Goal: Task Accomplishment & Management: Manage account settings

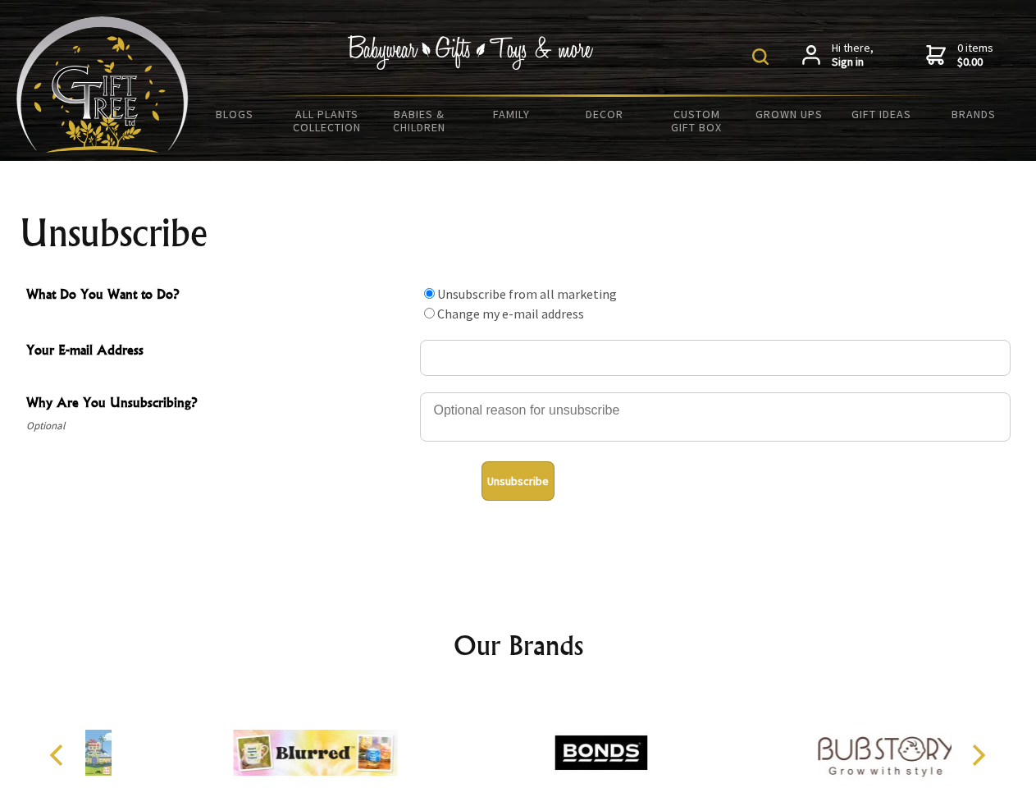
click at [763, 57] on img at bounding box center [760, 56] width 16 height 16
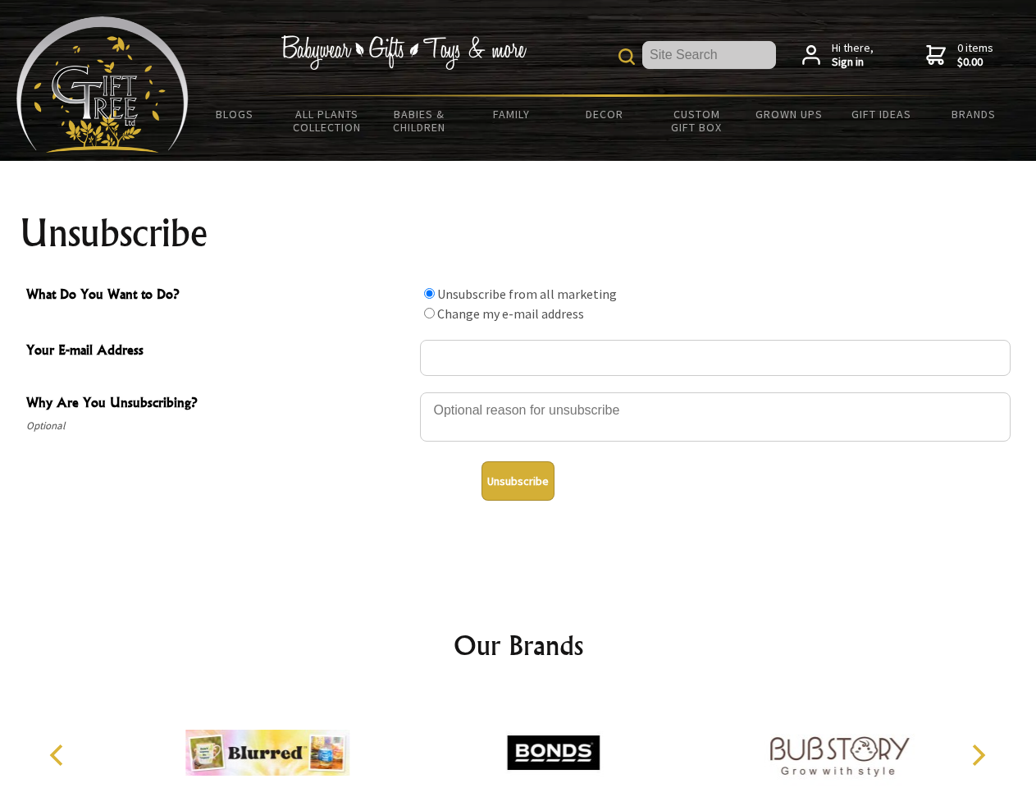
click at [519, 391] on div at bounding box center [715, 419] width 591 height 57
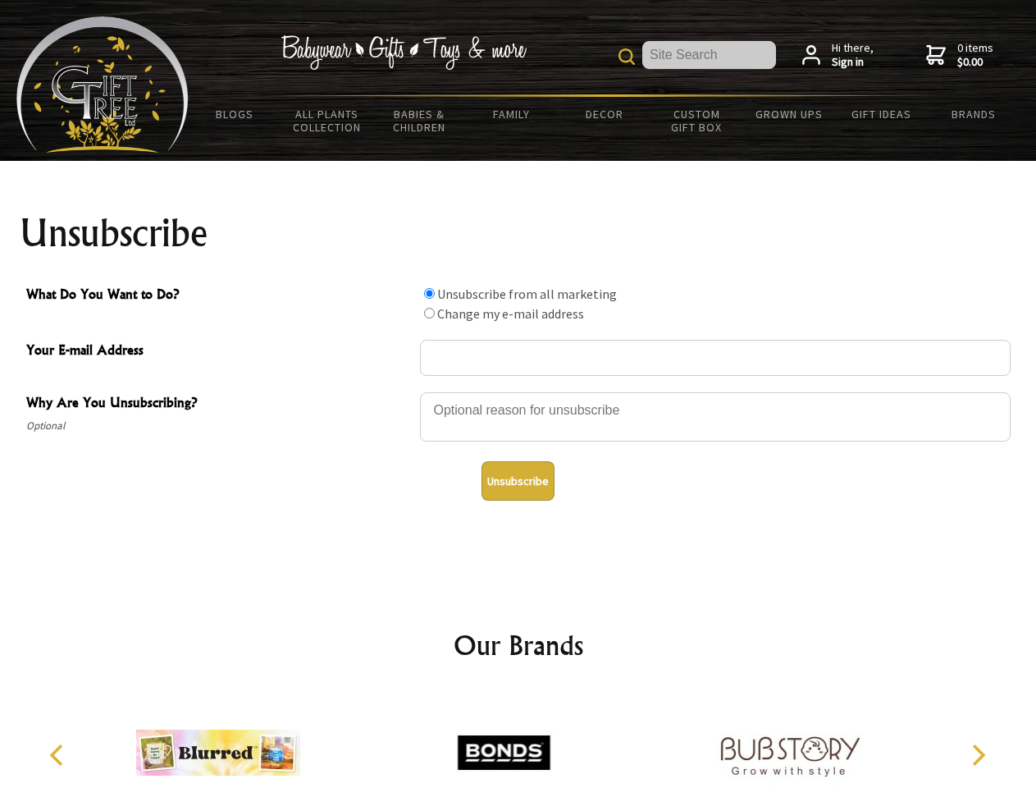
click at [429, 293] on input "What Do You Want to Do?" at bounding box center [429, 293] width 11 height 11
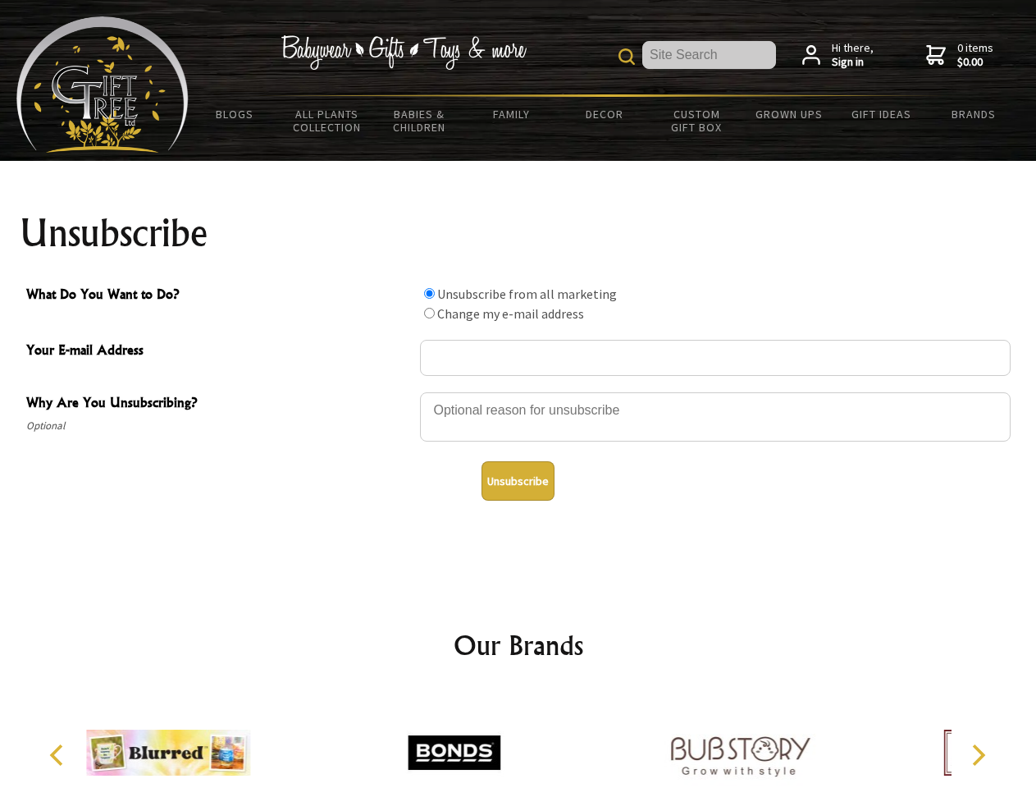
click at [429, 313] on input "What Do You Want to Do?" at bounding box center [429, 313] width 11 height 11
radio input "true"
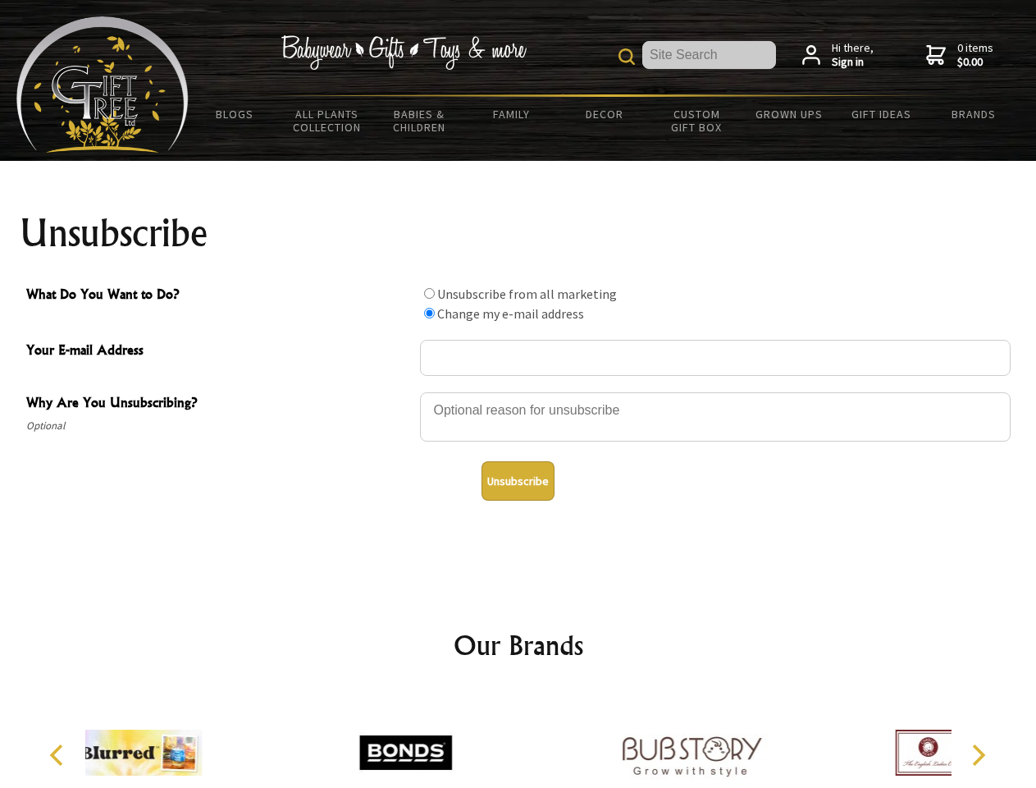
click at [518, 481] on button "Unsubscribe" at bounding box center [518, 480] width 73 height 39
click at [549, 739] on div at bounding box center [692, 755] width 286 height 128
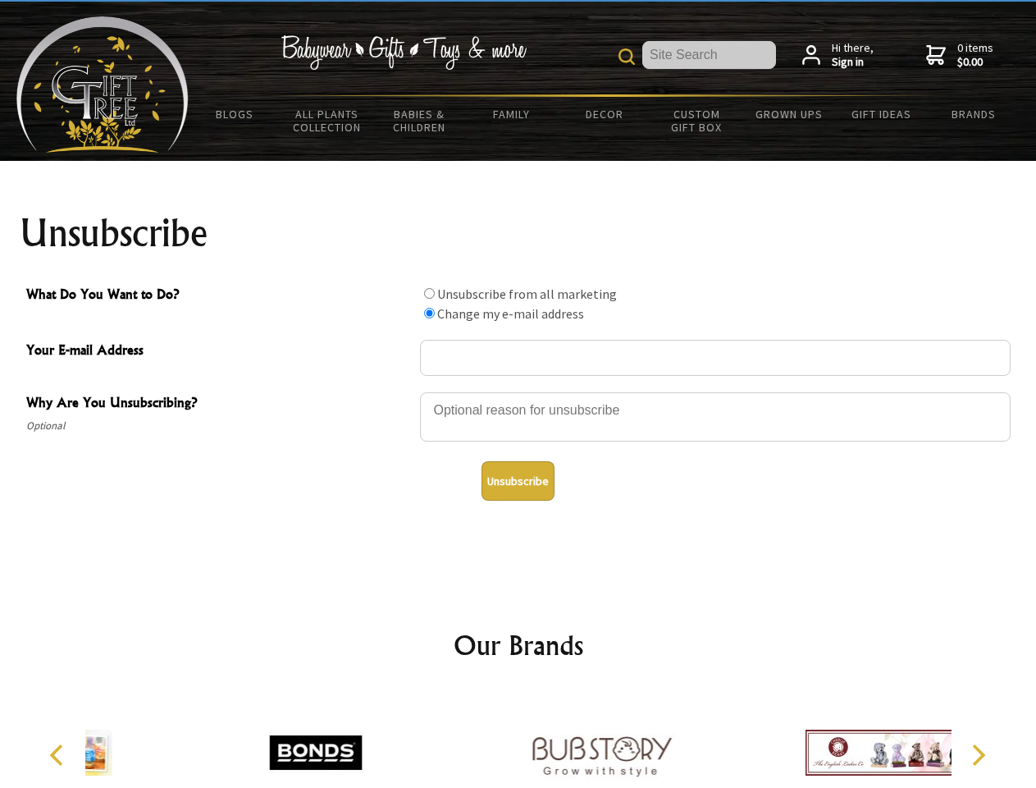
click at [59, 755] on icon "Previous" at bounding box center [58, 754] width 21 height 21
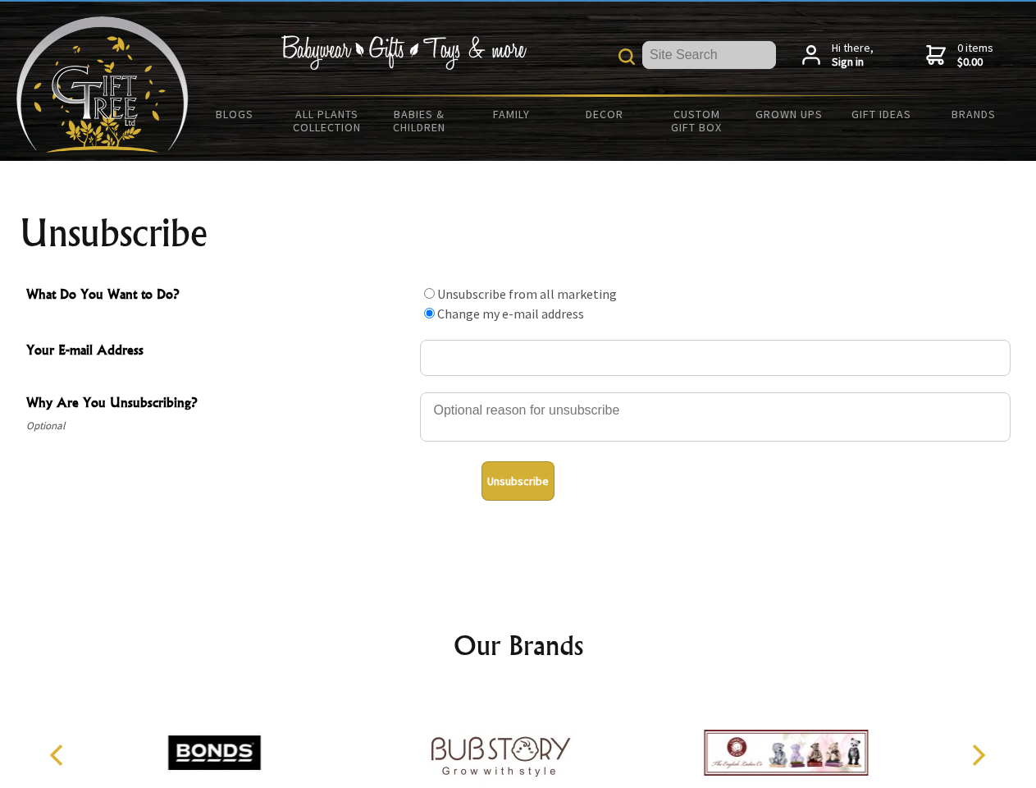
click at [978, 755] on icon "Next" at bounding box center [977, 754] width 21 height 21
